Goal: Information Seeking & Learning: Find specific fact

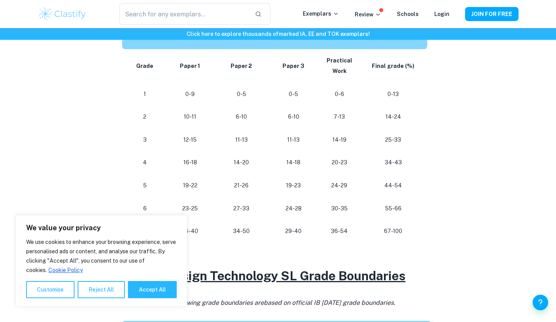
scroll to position [429, 0]
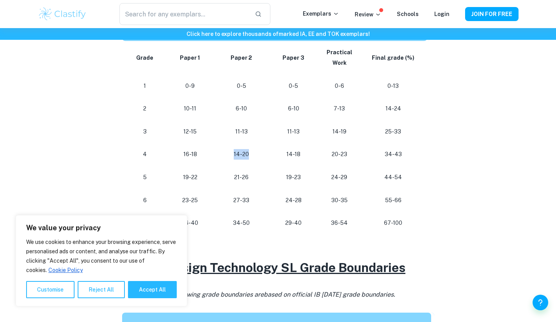
drag, startPoint x: 232, startPoint y: 141, endPoint x: 249, endPoint y: 139, distance: 17.3
click at [249, 149] on p "14-20" at bounding box center [242, 154] width 40 height 11
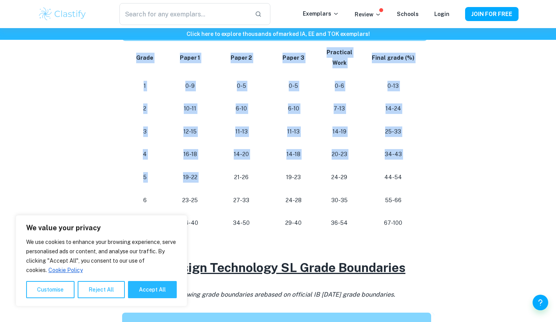
drag, startPoint x: 227, startPoint y: 164, endPoint x: 444, endPoint y: 160, distance: 216.6
click at [444, 160] on div "IB Design Technology Grade Boundaries By [PERSON_NAME] • [DATE] Get feedback on…" at bounding box center [278, 144] width 481 height 1026
click at [277, 172] on p "19-23" at bounding box center [294, 177] width 40 height 11
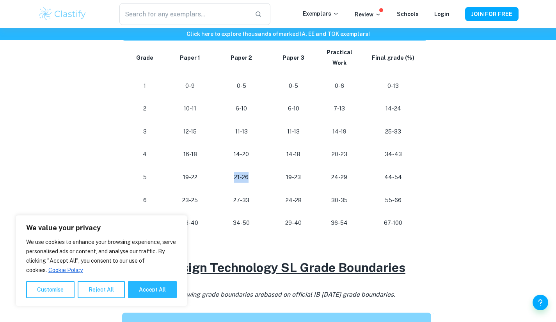
drag, startPoint x: 227, startPoint y: 166, endPoint x: 253, endPoint y: 165, distance: 25.8
click at [253, 172] on p "21-26" at bounding box center [242, 177] width 40 height 11
drag, startPoint x: 221, startPoint y: 143, endPoint x: 259, endPoint y: 144, distance: 37.9
click at [259, 144] on td "14-20" at bounding box center [241, 154] width 52 height 23
click at [259, 149] on p "14-20" at bounding box center [242, 154] width 40 height 11
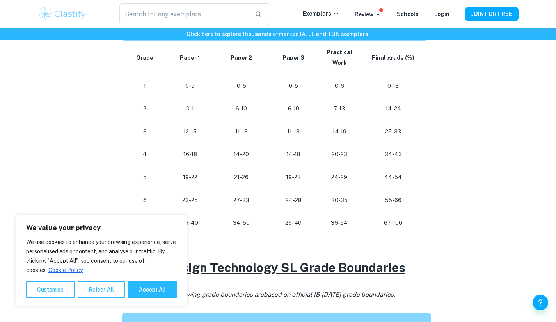
drag, startPoint x: 259, startPoint y: 144, endPoint x: 220, endPoint y: 144, distance: 38.6
click at [226, 149] on p "14-20" at bounding box center [242, 154] width 40 height 11
drag, startPoint x: 221, startPoint y: 105, endPoint x: 264, endPoint y: 121, distance: 46.3
click at [264, 121] on tbody "Grade Paper 1 Paper 2 Paper 3 Practical Work Final grade (%) 1 0-9 0-5 0-5 0-6 …" at bounding box center [276, 137] width 308 height 193
click at [256, 127] on td "11-13" at bounding box center [241, 131] width 52 height 23
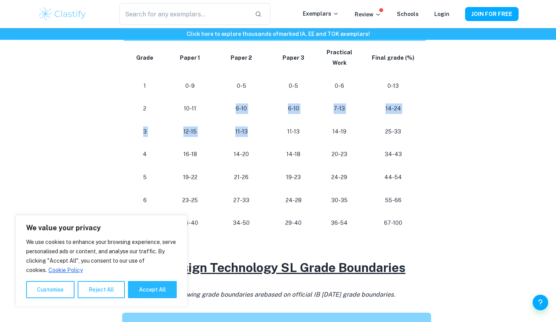
click at [256, 127] on td "11-13" at bounding box center [241, 131] width 52 height 23
click at [256, 126] on p "11-13" at bounding box center [242, 131] width 40 height 11
